Goal: Information Seeking & Learning: Learn about a topic

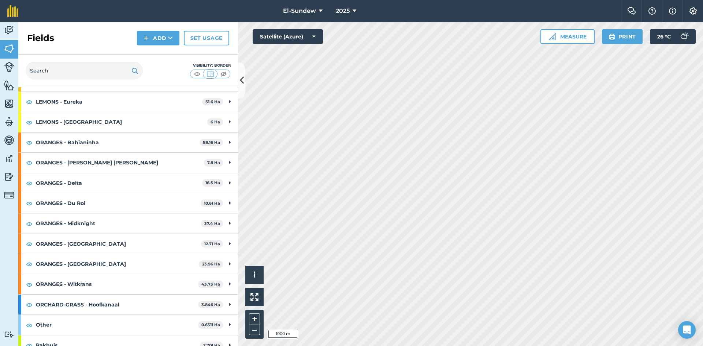
scroll to position [100, 0]
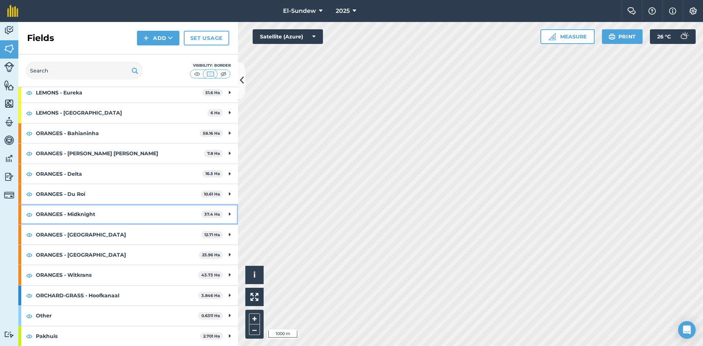
click at [112, 219] on strong "ORANGES - Midknight" at bounding box center [118, 214] width 165 height 20
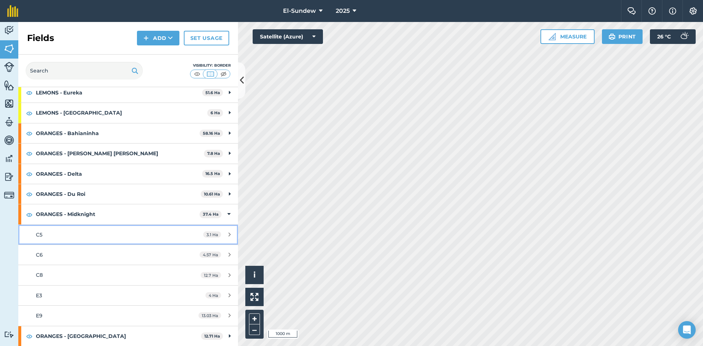
click at [102, 234] on div "C5" at bounding box center [105, 235] width 138 height 8
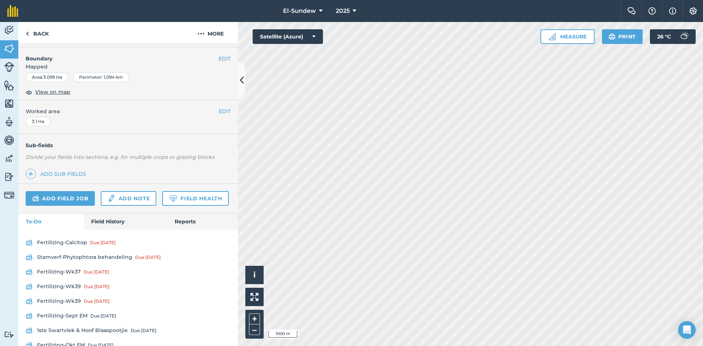
scroll to position [122, 0]
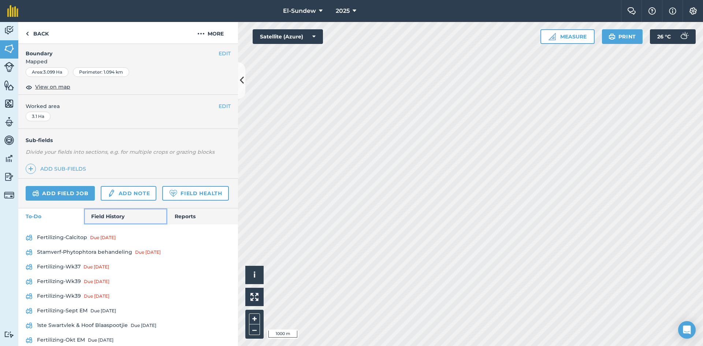
click at [108, 224] on link "Field History" at bounding box center [125, 216] width 83 height 16
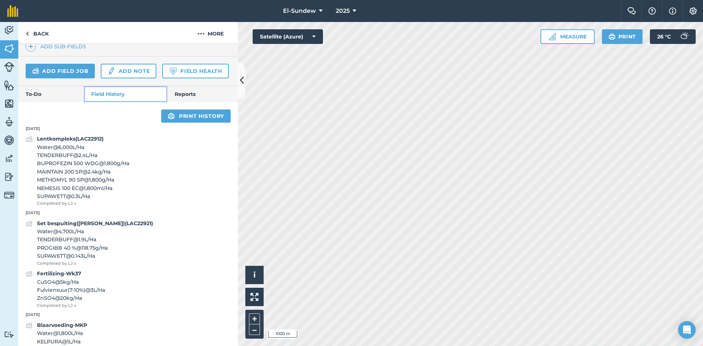
scroll to position [366, 0]
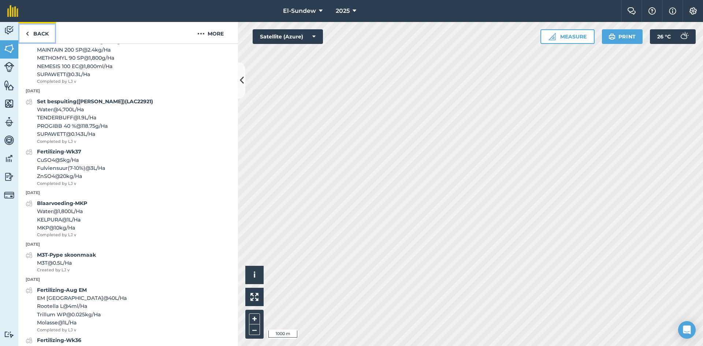
click at [30, 35] on link "Back" at bounding box center [37, 33] width 38 height 22
